Goal: Find specific page/section: Find specific page/section

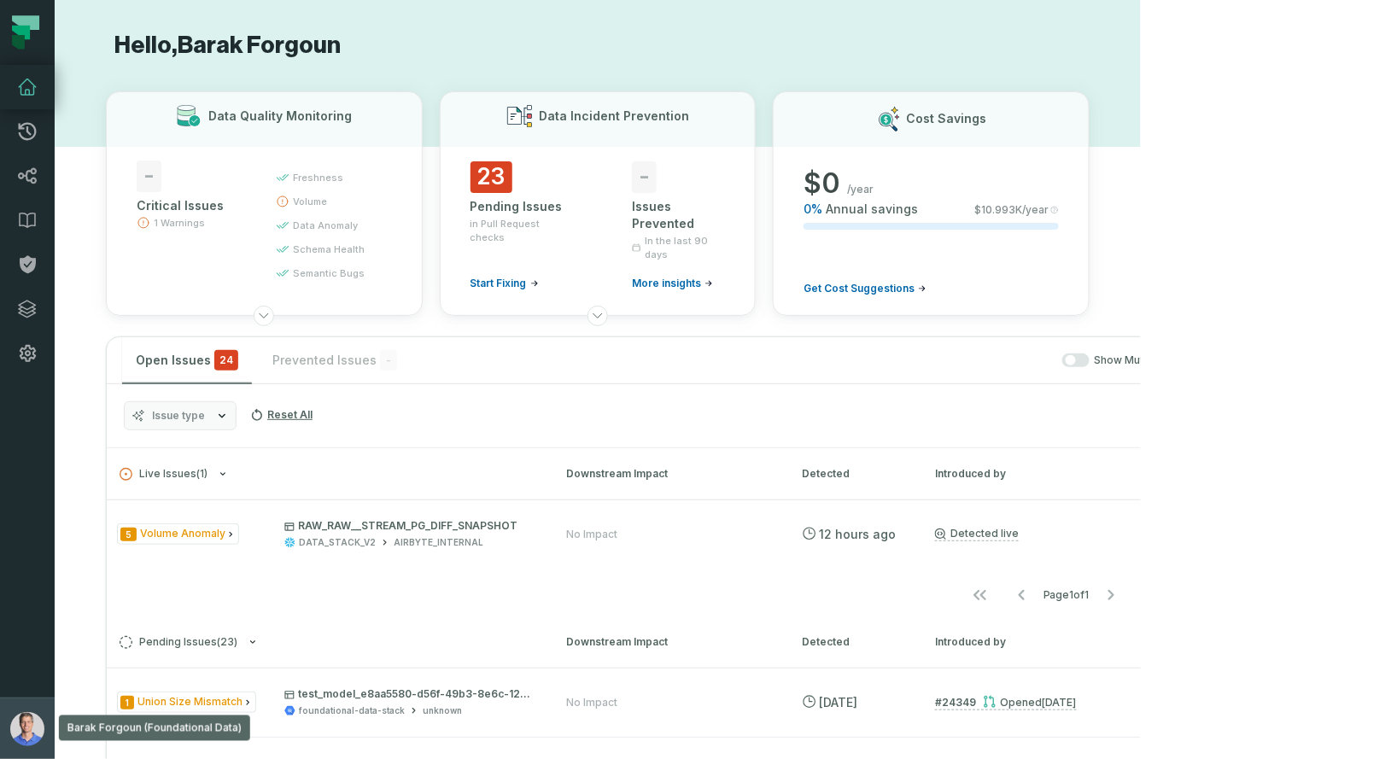
click at [26, 722] on img "button" at bounding box center [27, 729] width 34 height 34
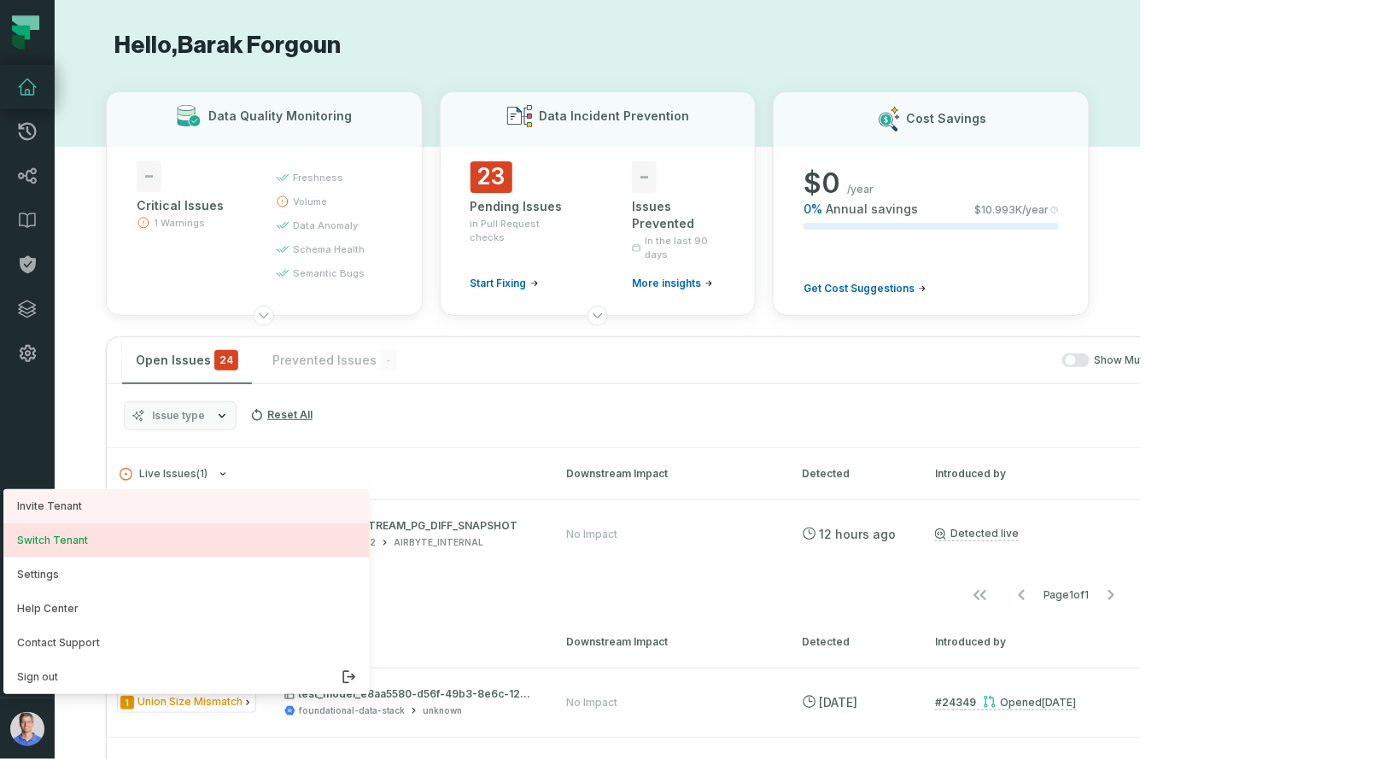
click at [142, 546] on button "Switch Tenant" at bounding box center [186, 540] width 366 height 34
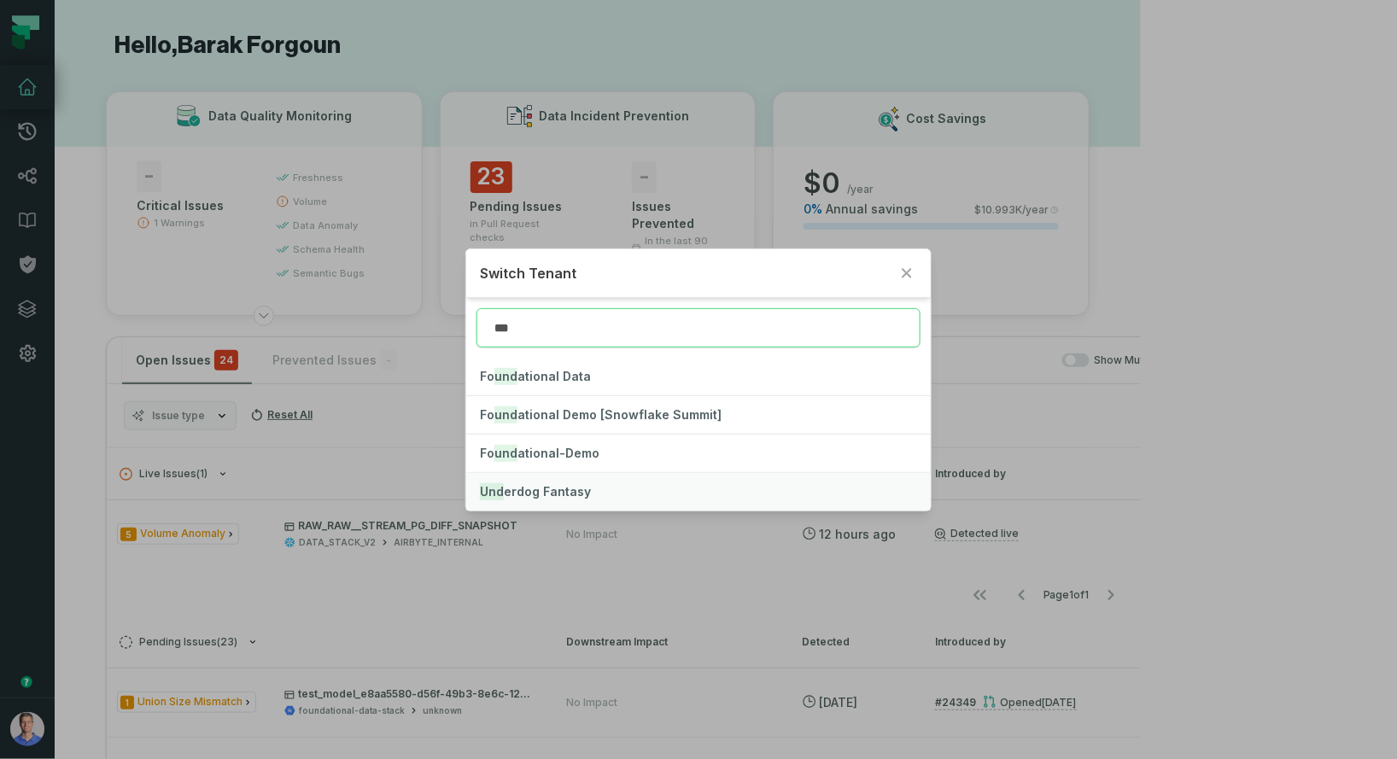
type input "***"
click at [563, 488] on span "Und erdog Fantasy" at bounding box center [535, 491] width 111 height 15
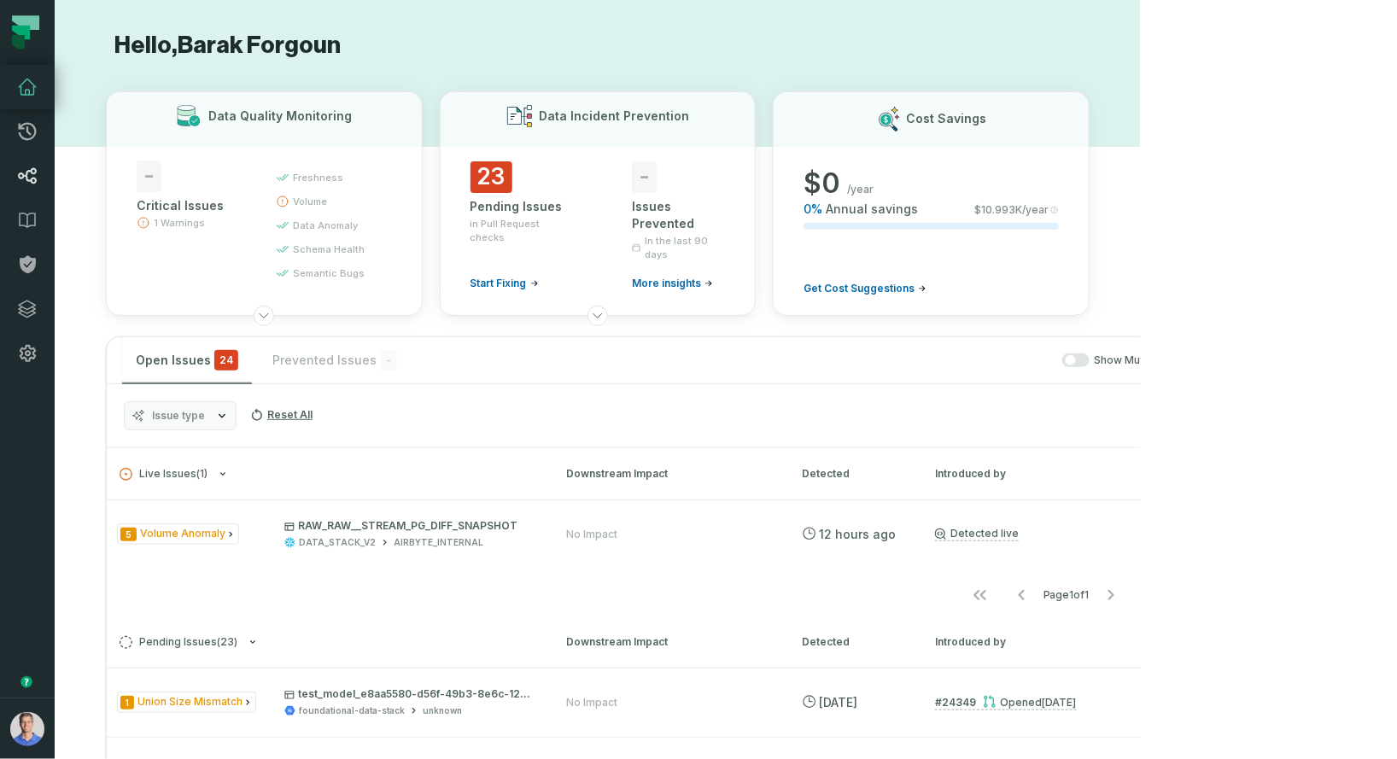
click at [26, 184] on icon at bounding box center [27, 176] width 20 height 20
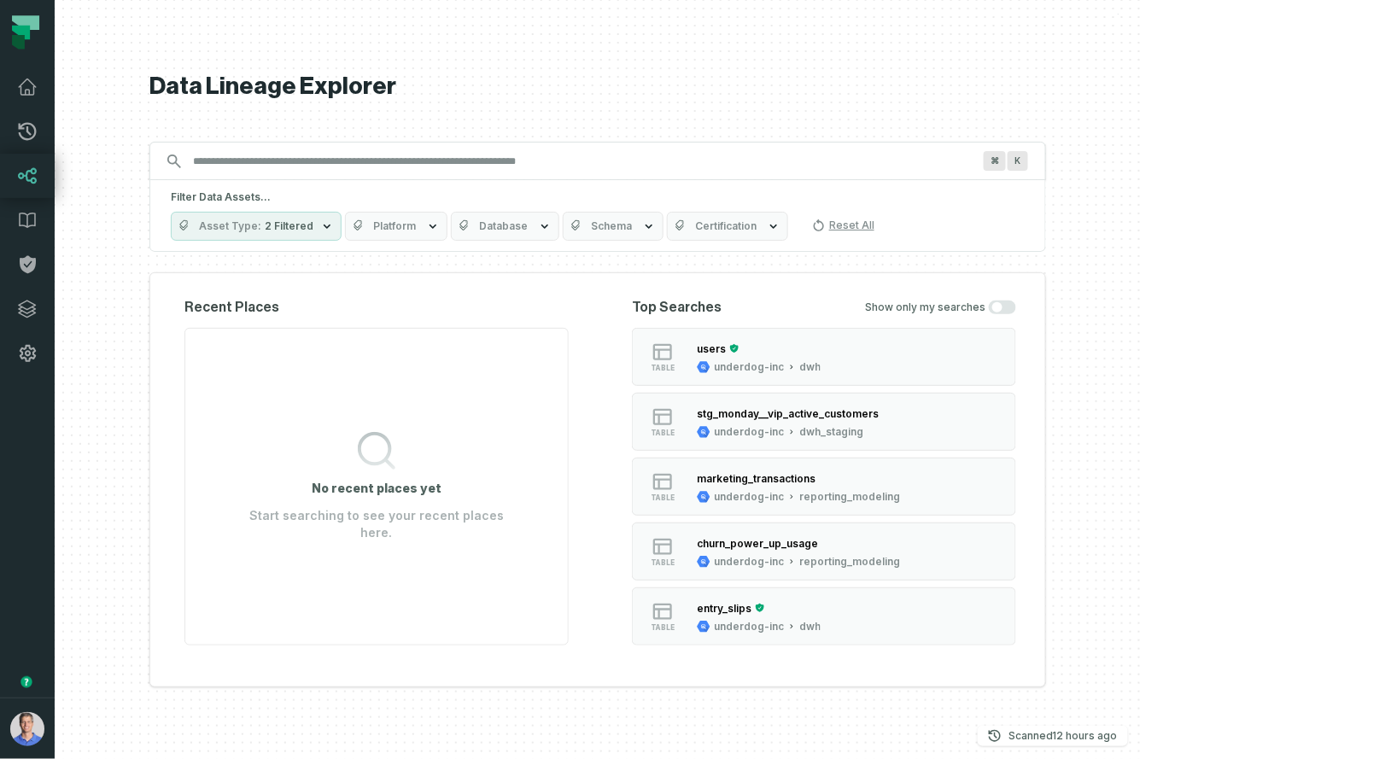
click at [503, 161] on input "Discovery Provider cmdk menu" at bounding box center [582, 161] width 799 height 27
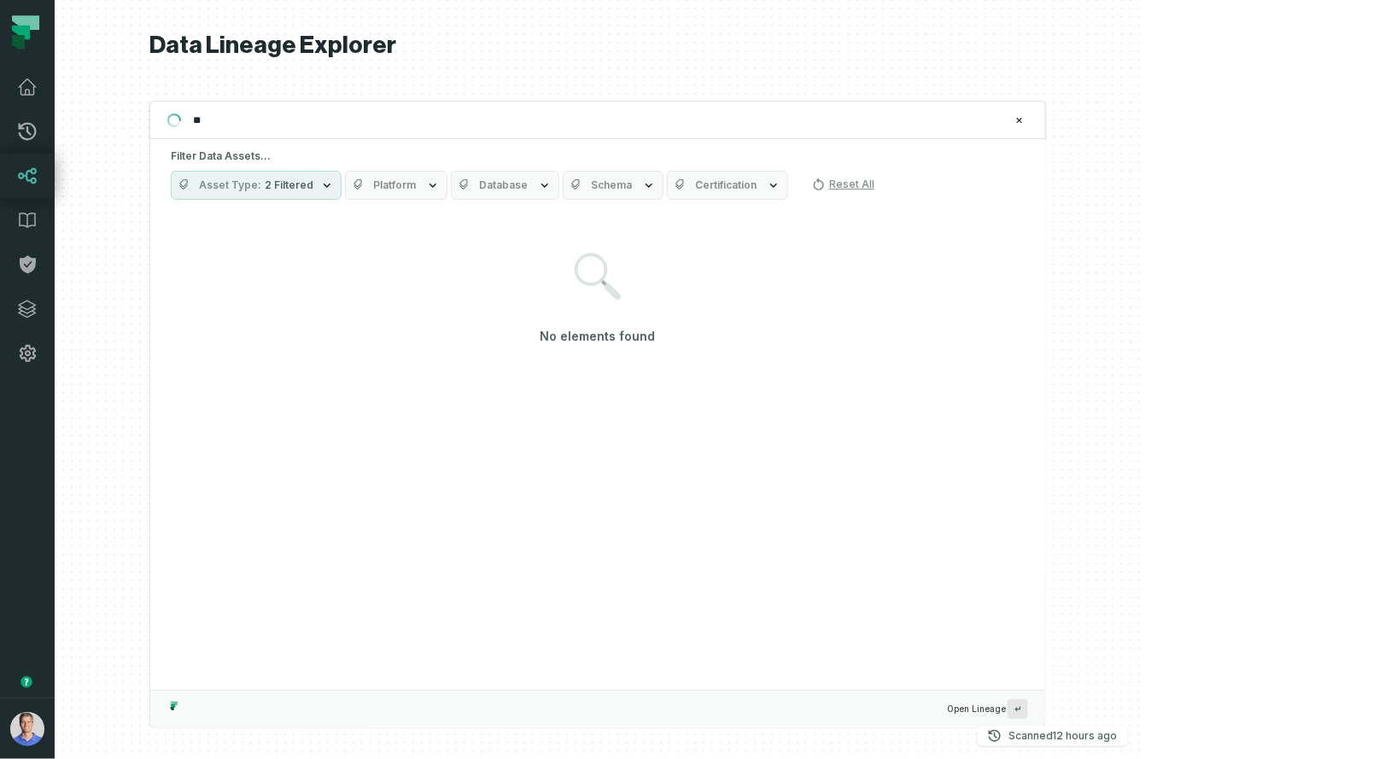
type input "*"
click at [341, 195] on button "Asset Type 2 Filtered" at bounding box center [256, 185] width 171 height 29
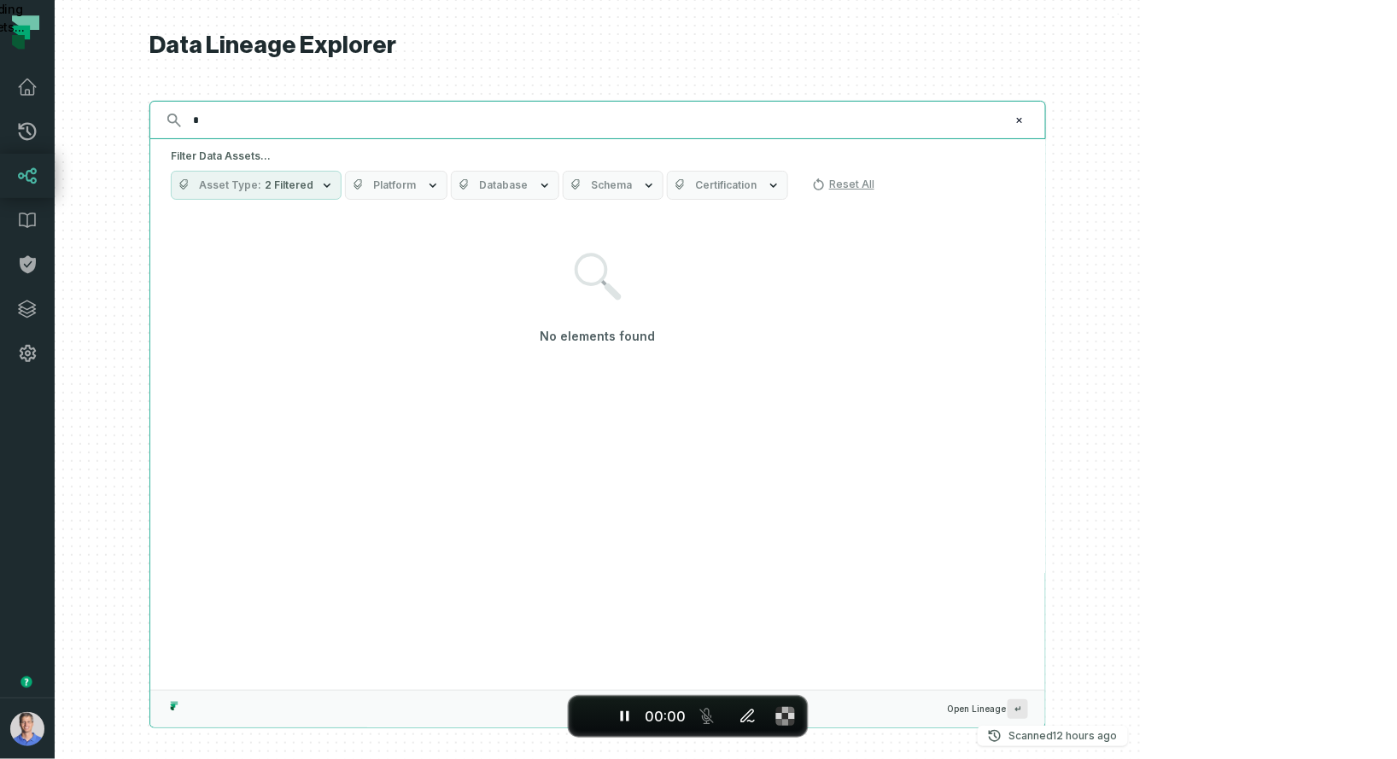
click at [375, 124] on input "*" at bounding box center [596, 120] width 826 height 27
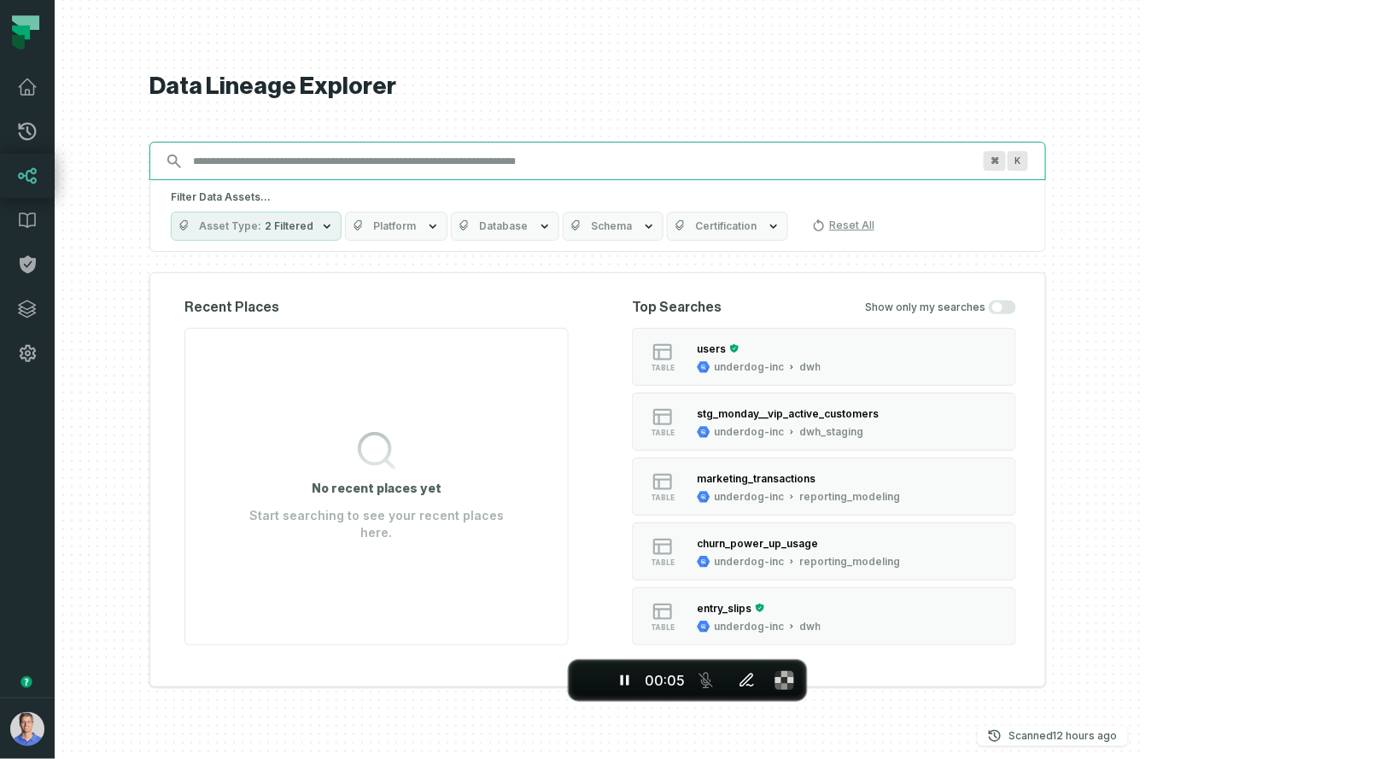
click at [435, 164] on input "Discovery Provider cmdk menu" at bounding box center [582, 161] width 799 height 27
type input "*"
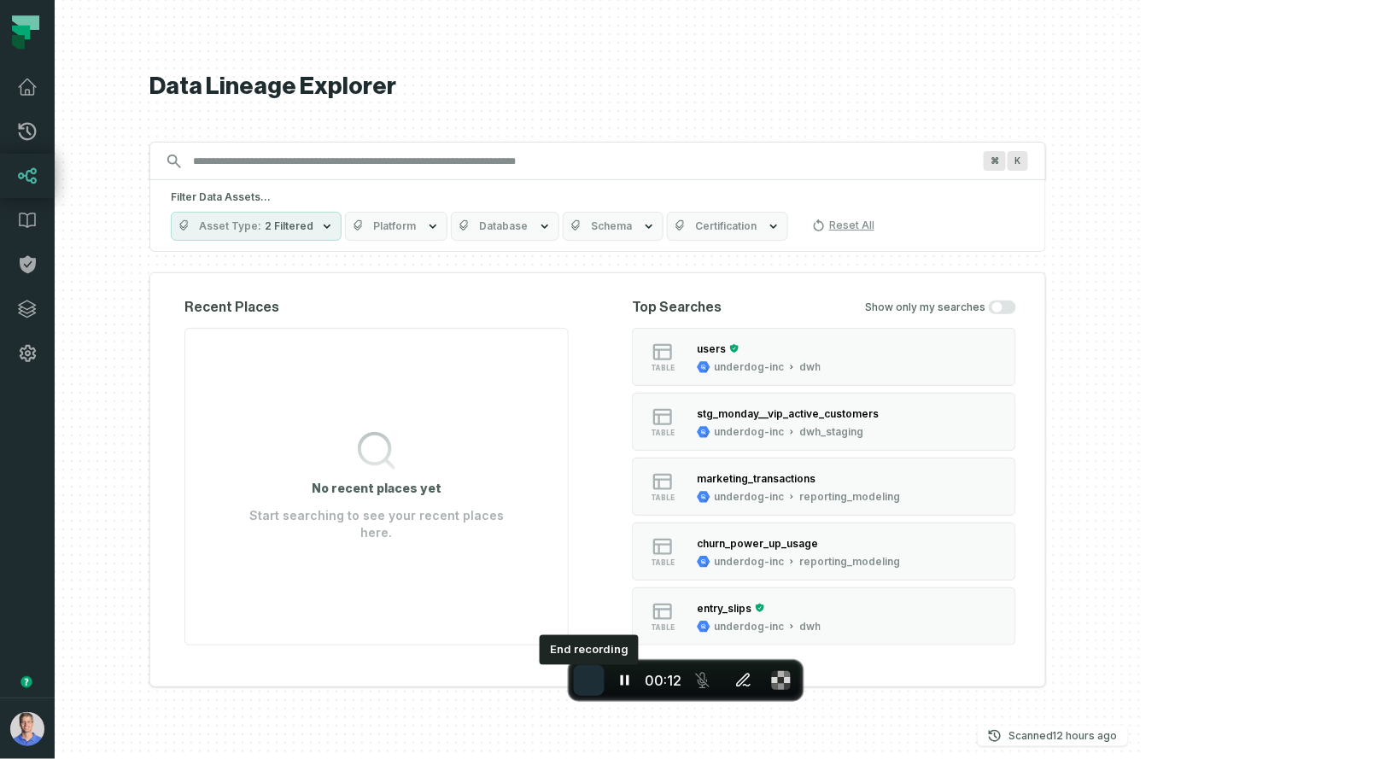
click at [589, 680] on span "End recording" at bounding box center [589, 680] width 0 height 0
